Goal: Task Accomplishment & Management: Manage account settings

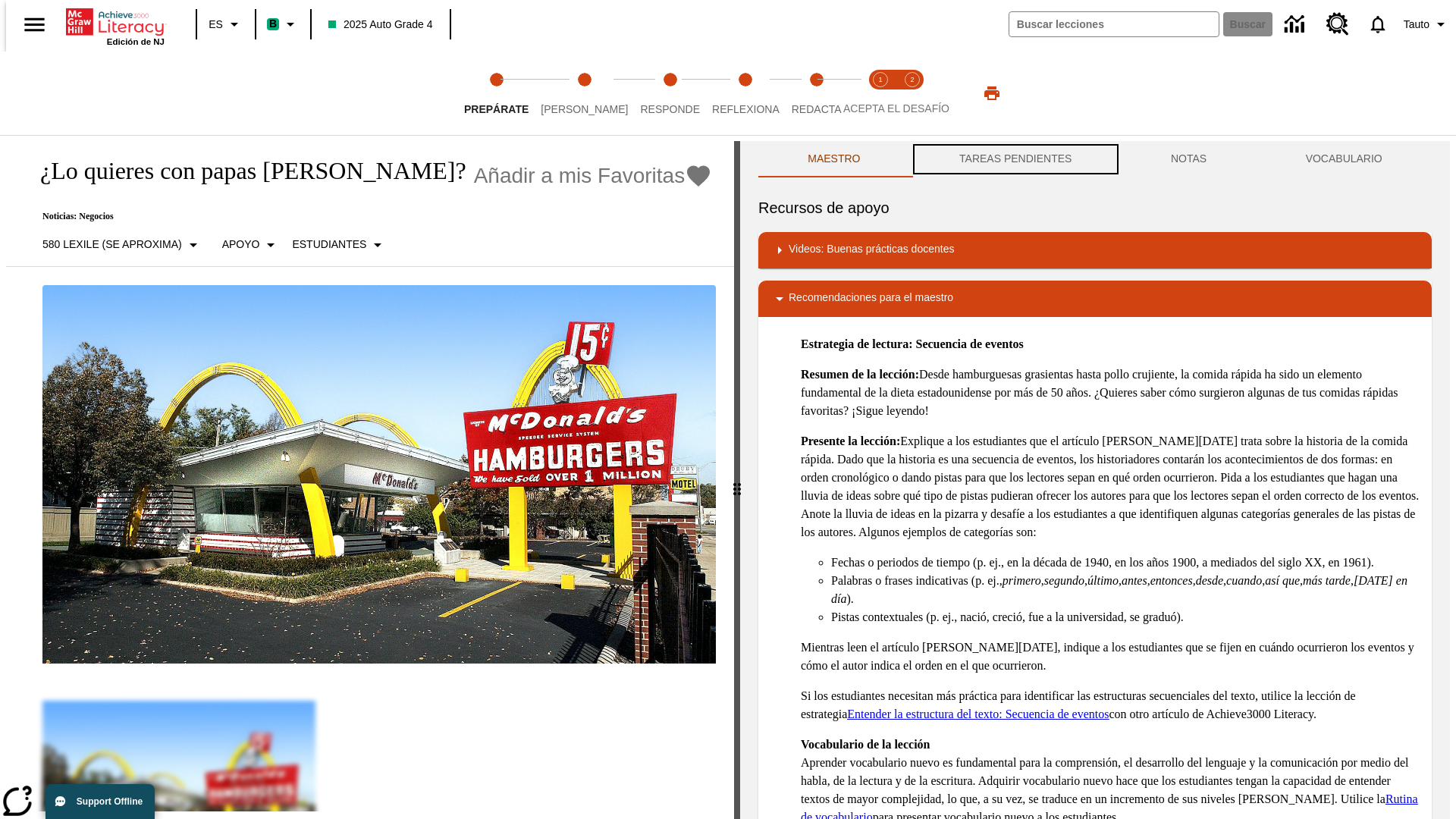
click at [1014, 159] on button "TAREAS PENDIENTES" at bounding box center [1016, 159] width 212 height 36
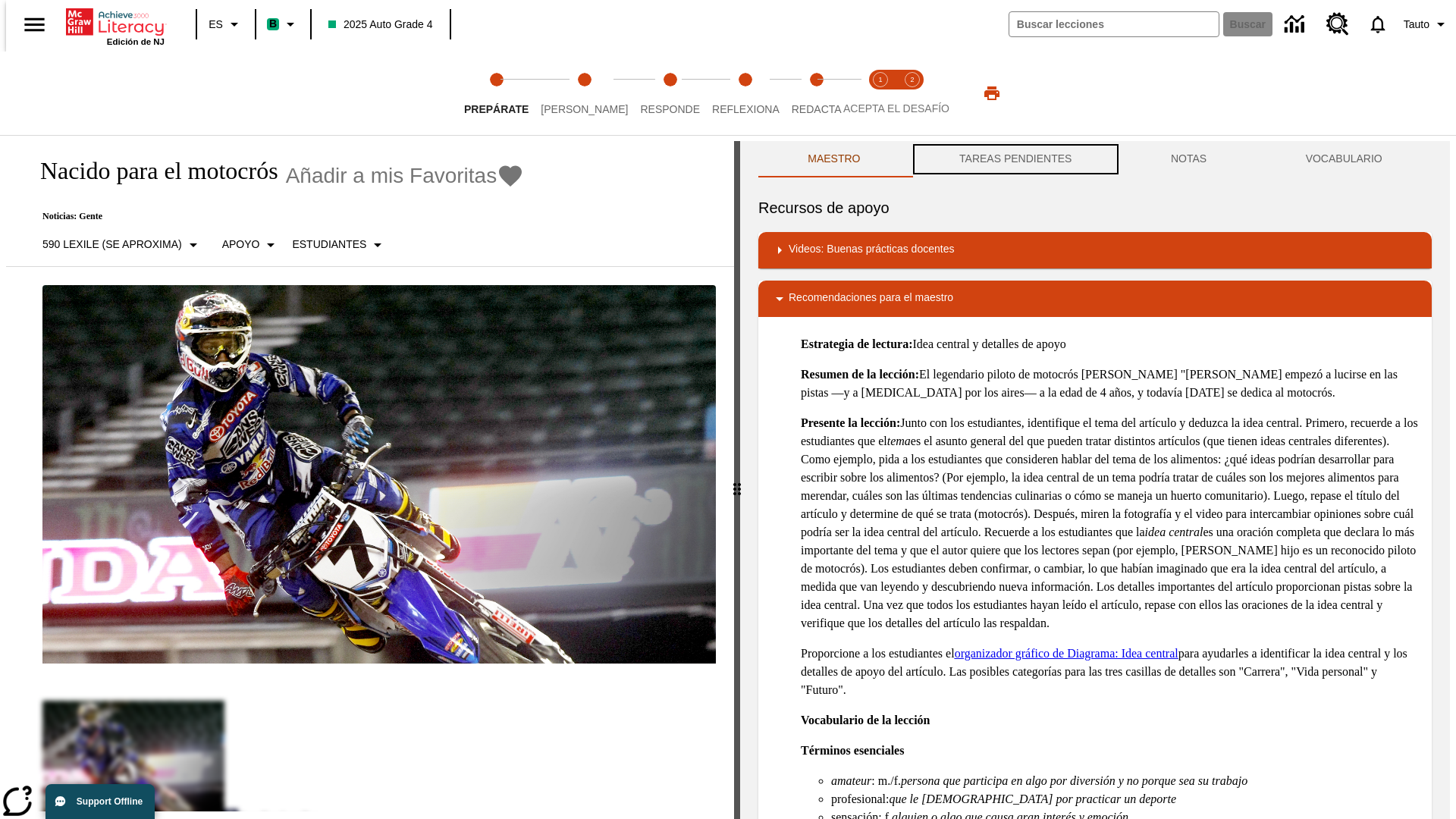
click at [1014, 159] on button "TAREAS PENDIENTES" at bounding box center [1016, 159] width 212 height 36
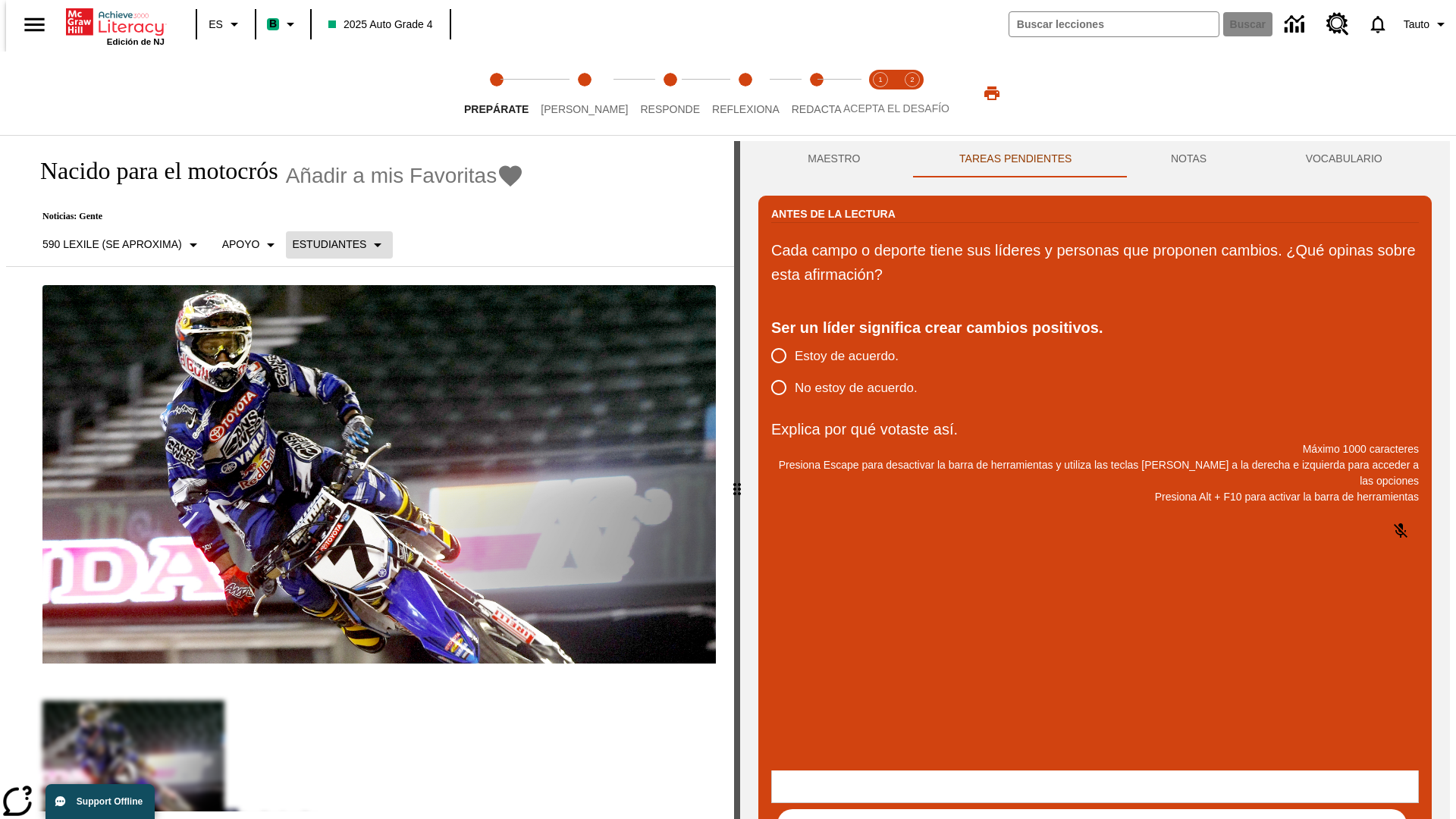
click at [330, 244] on p "Estudiantes" at bounding box center [330, 245] width 74 height 16
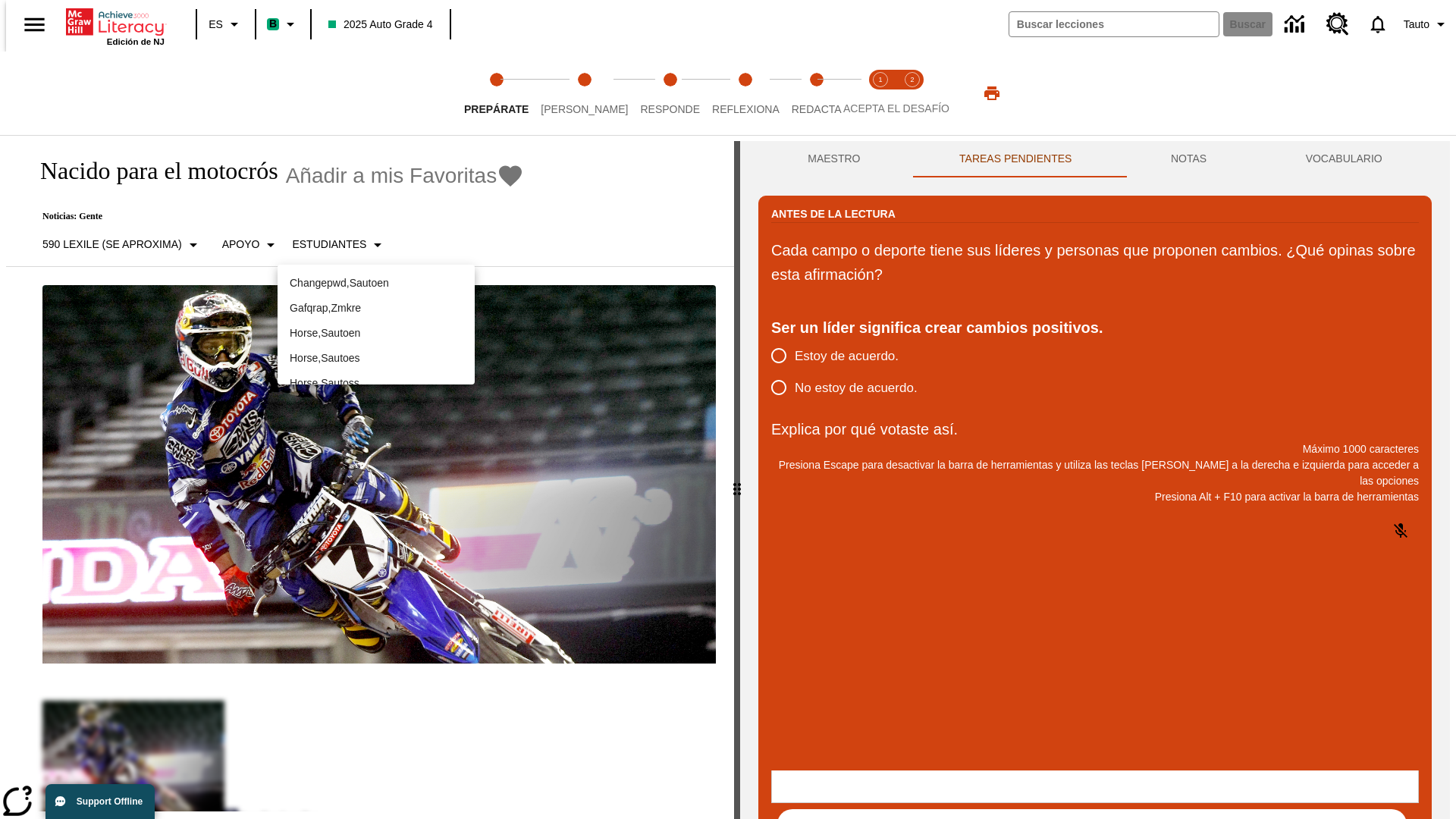
click at [376, 350] on p "Horse , Sautoes" at bounding box center [376, 358] width 173 height 16
